Goal: Learn about a topic

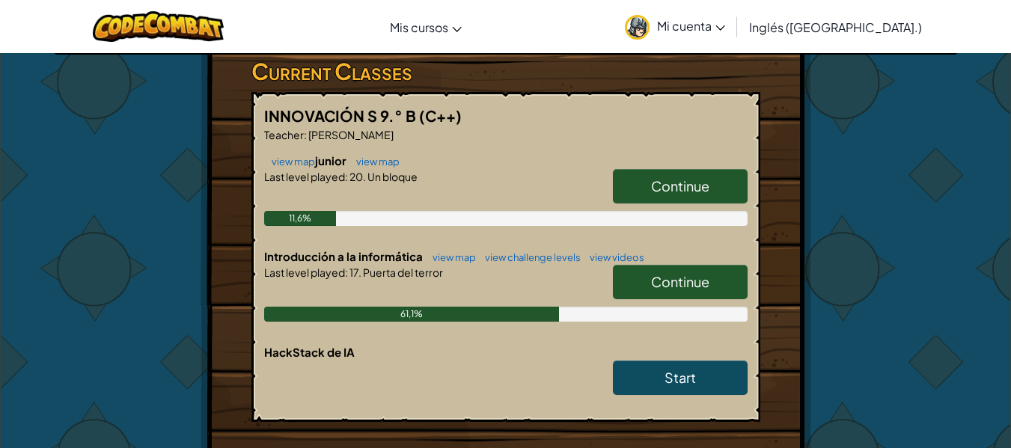
scroll to position [254, 0]
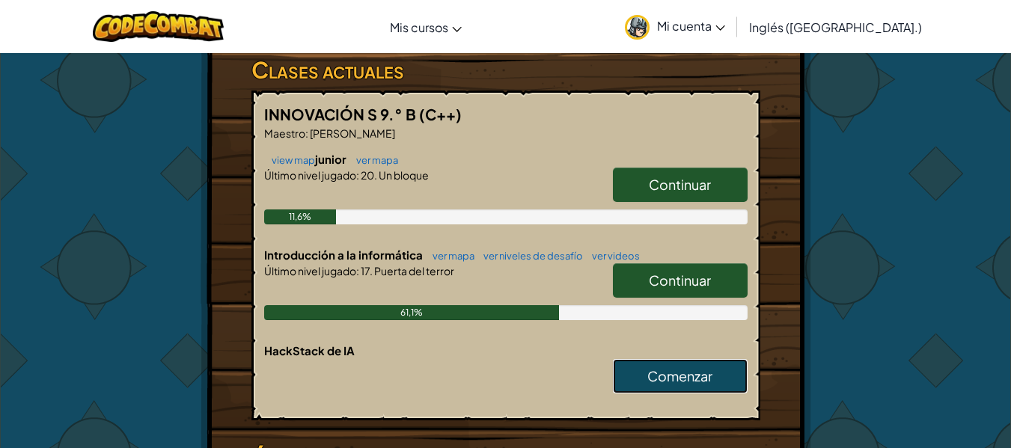
click at [676, 380] on font "Comenzar" at bounding box center [679, 376] width 65 height 17
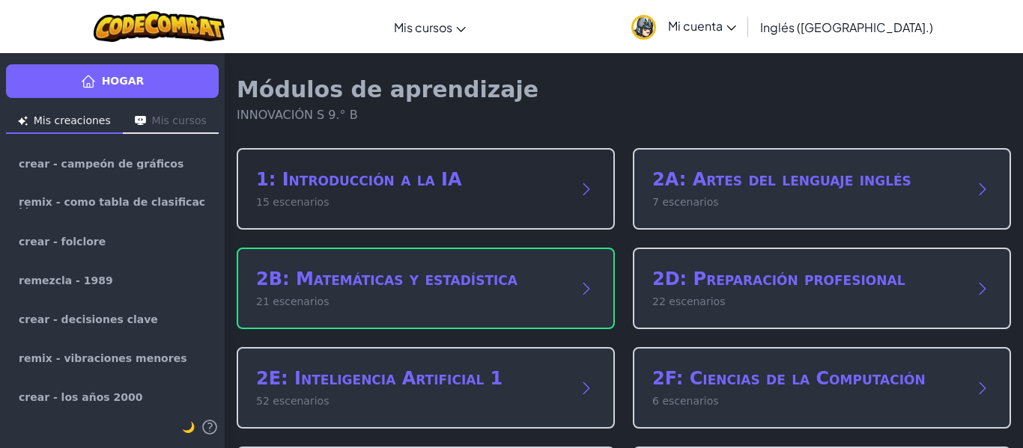
scroll to position [81, 0]
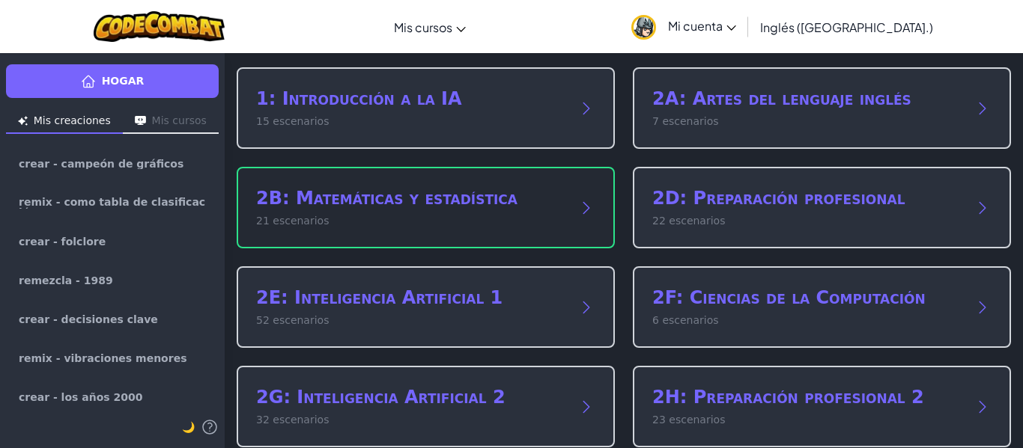
click at [376, 219] on p "21 escenarios" at bounding box center [410, 221] width 309 height 16
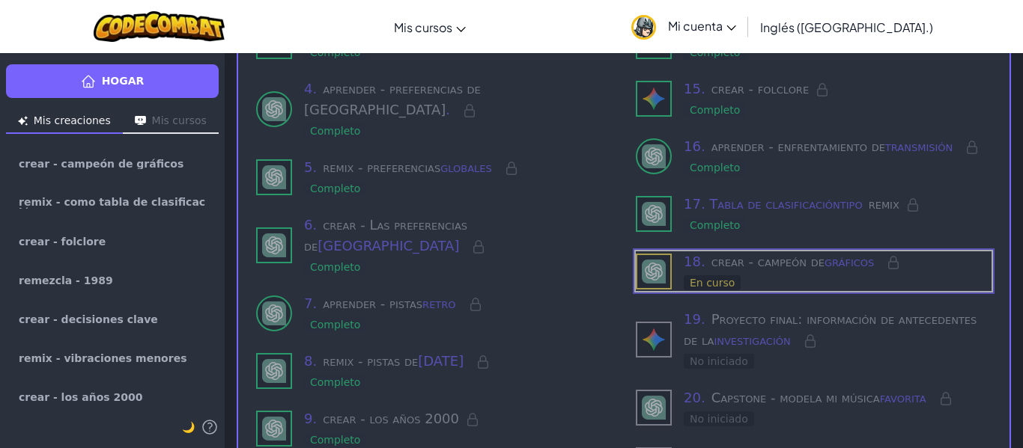
scroll to position [345, 0]
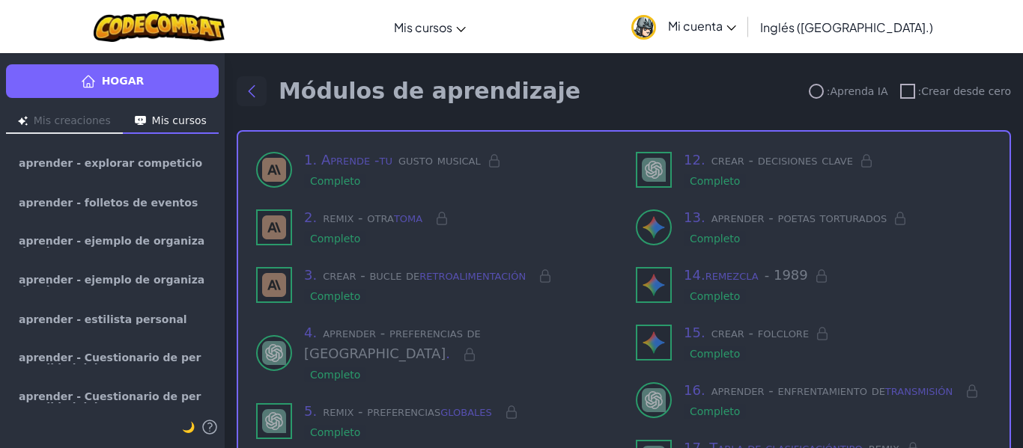
click at [261, 91] on button "Volver a los módulos" at bounding box center [252, 91] width 30 height 30
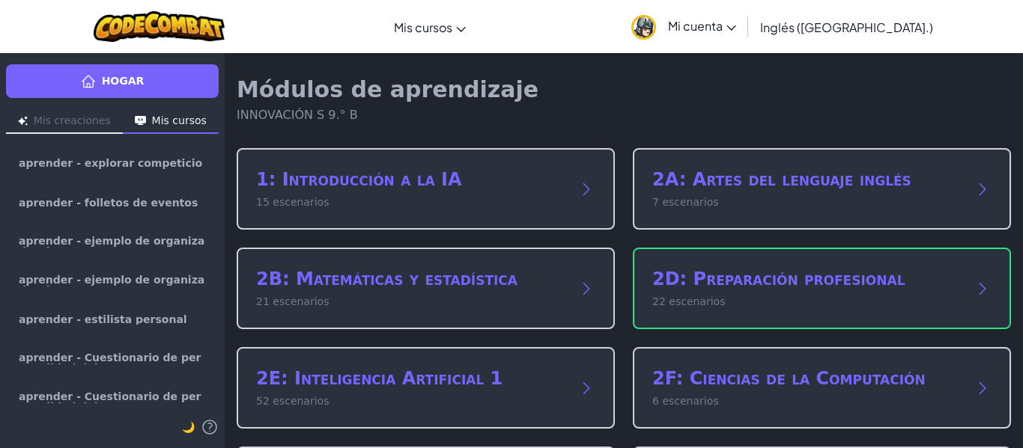
scroll to position [57, 0]
